Goal: Communication & Community: Connect with others

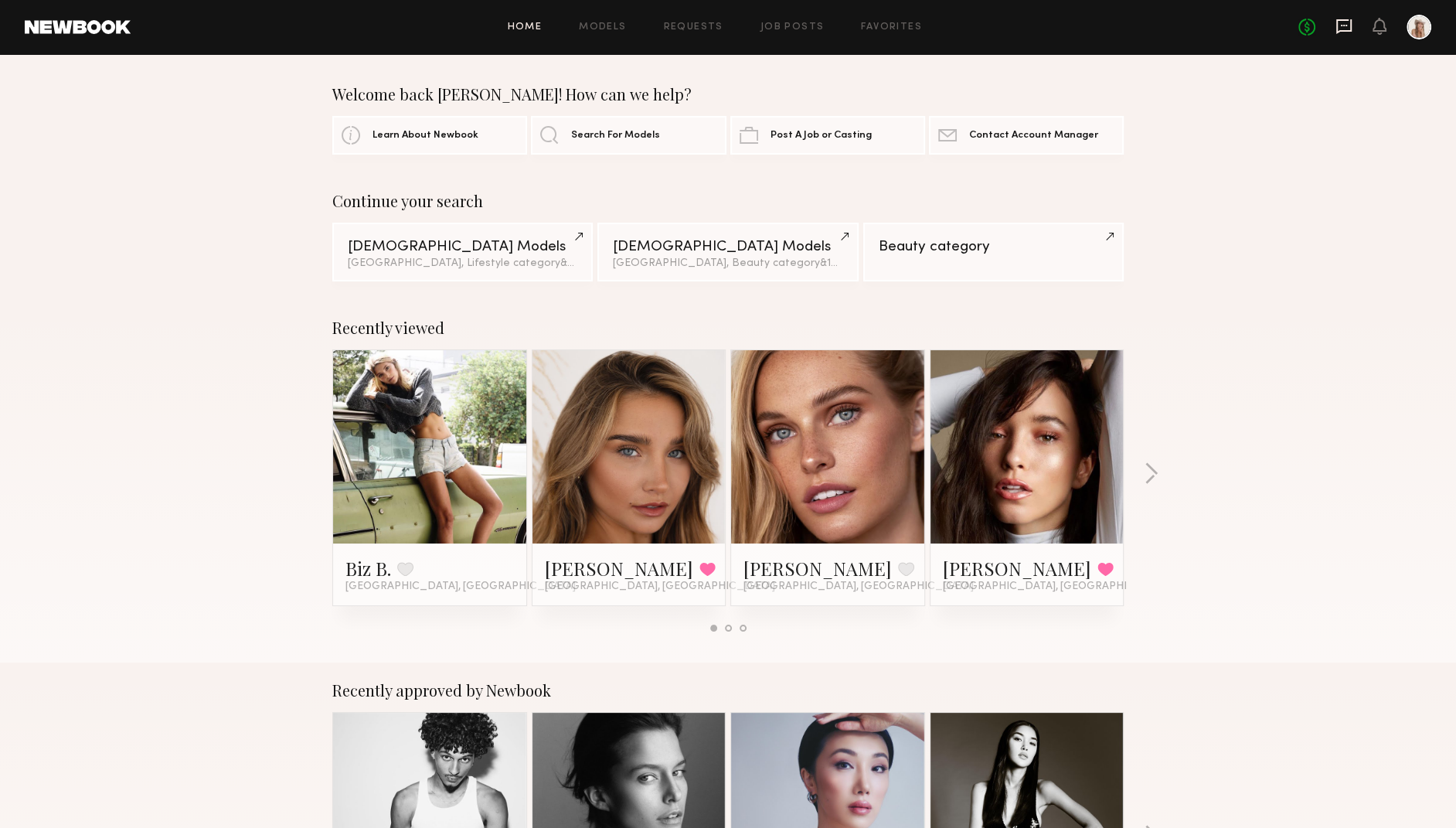
click at [1340, 26] on icon at bounding box center [1344, 26] width 17 height 17
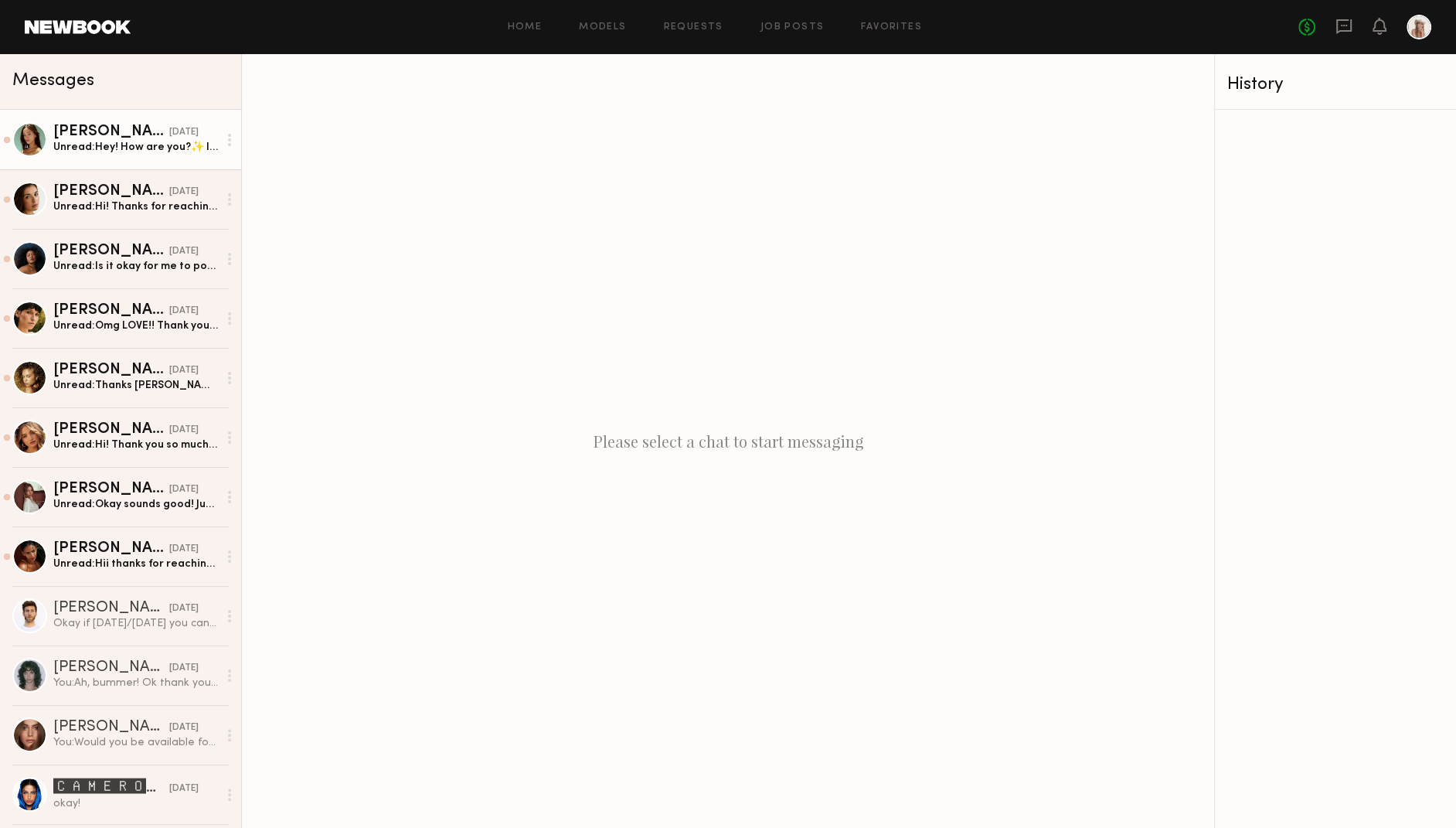
click at [102, 146] on div "Unread: Hey! How are you?✨ I am available! My rate is 110 an hour, so 220 :)" at bounding box center [136, 148] width 165 height 15
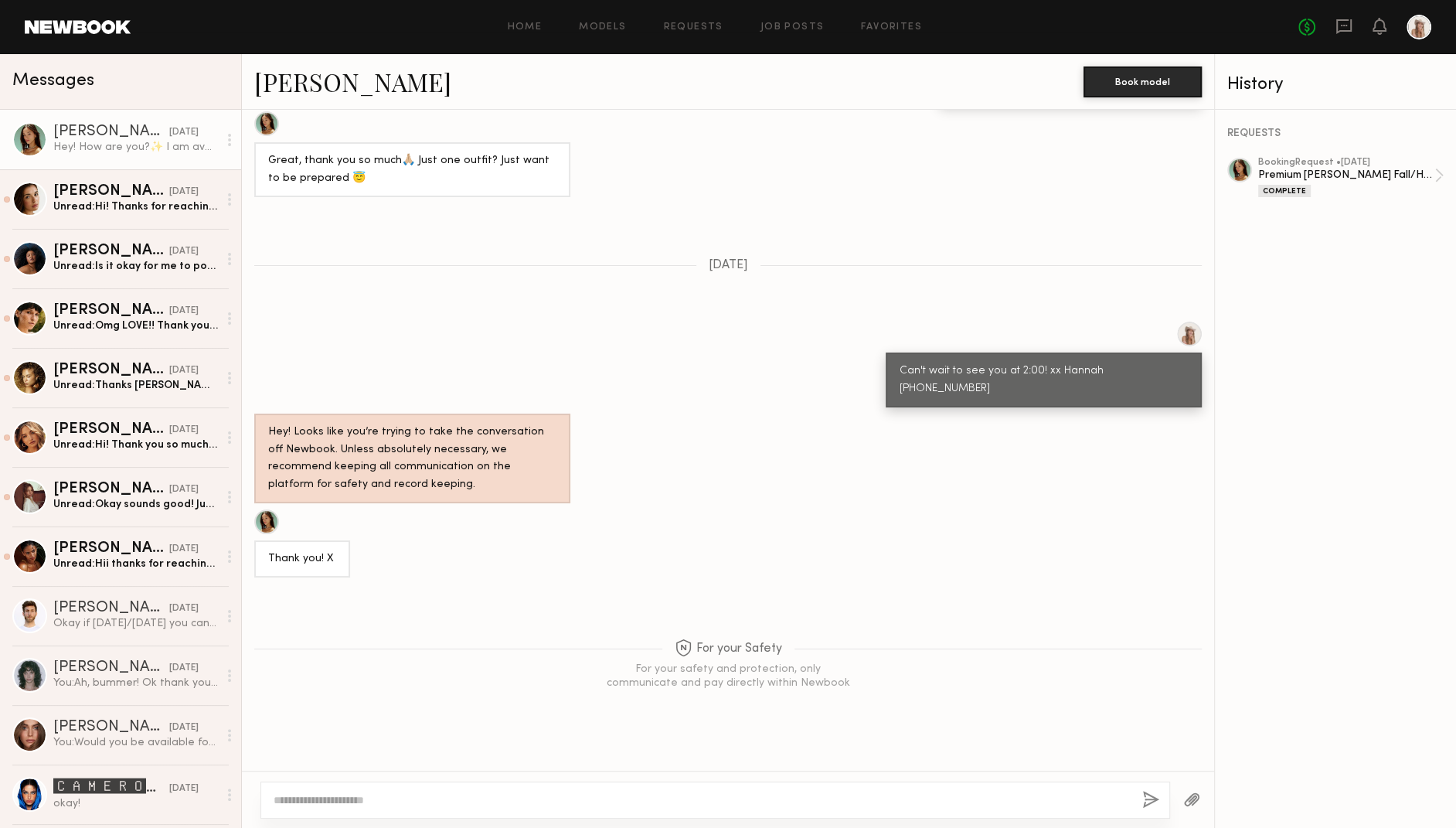
scroll to position [330, 0]
